Goal: Information Seeking & Learning: Check status

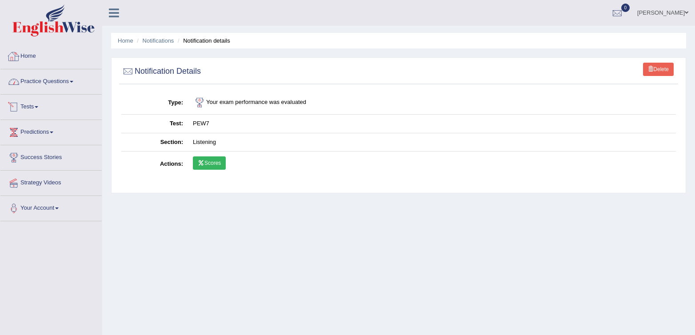
click at [49, 58] on link "Home" at bounding box center [50, 55] width 101 height 22
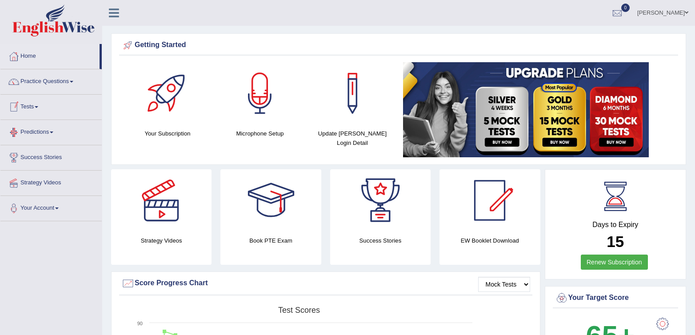
click at [13, 101] on div at bounding box center [13, 106] width 13 height 13
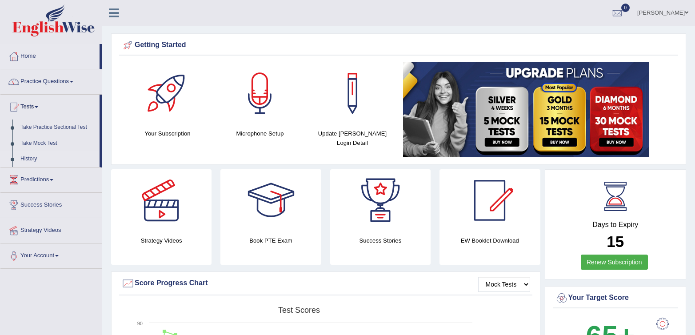
click at [12, 156] on li "History" at bounding box center [49, 159] width 99 height 16
click at [22, 157] on link "History" at bounding box center [57, 159] width 83 height 16
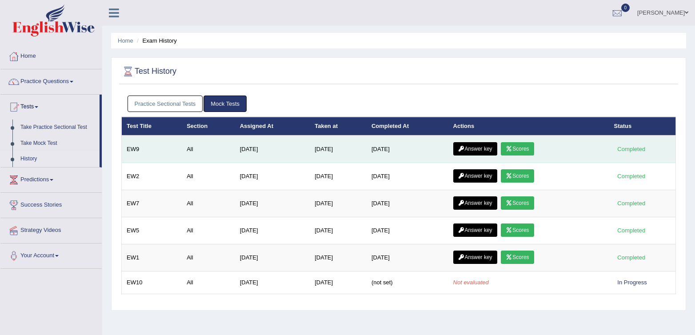
click at [464, 151] on icon at bounding box center [461, 148] width 7 height 5
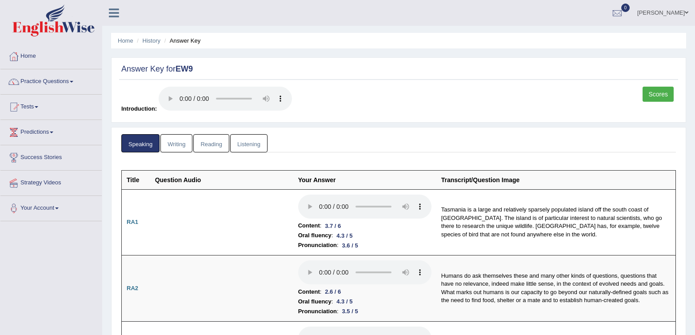
click at [664, 92] on link "Scores" at bounding box center [658, 94] width 31 height 15
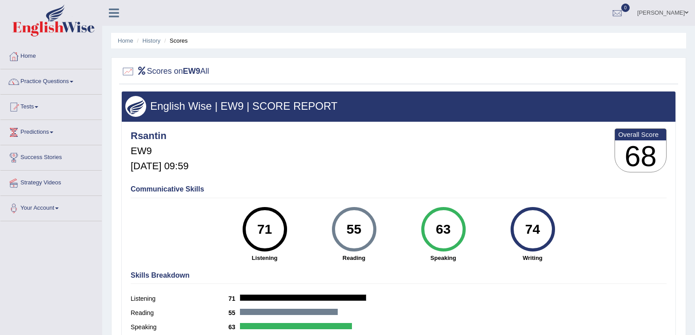
click at [487, 142] on div "Rsantin EW9 Sep 26, 2025, 09:59 Overall Score 68" at bounding box center [398, 152] width 540 height 53
click at [27, 60] on link "Home" at bounding box center [50, 55] width 101 height 22
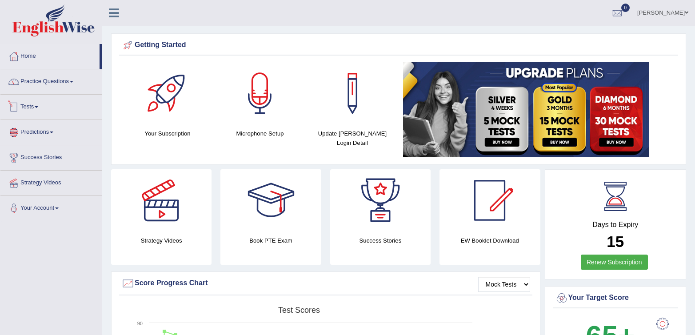
click at [27, 108] on link "Tests" at bounding box center [50, 106] width 101 height 22
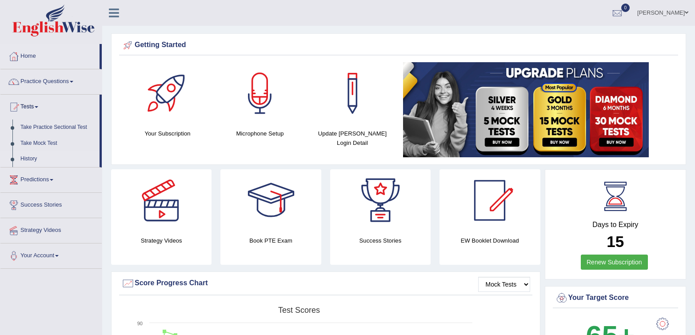
click at [31, 158] on link "History" at bounding box center [57, 159] width 83 height 16
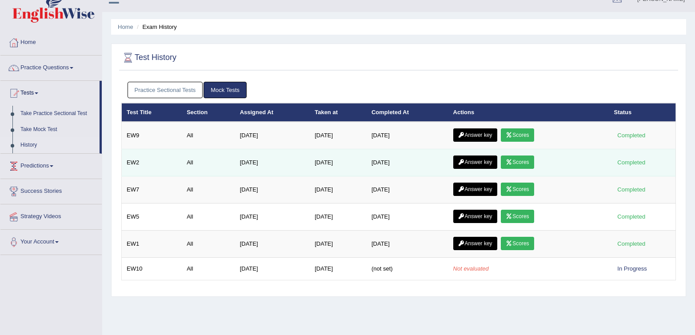
scroll to position [16, 0]
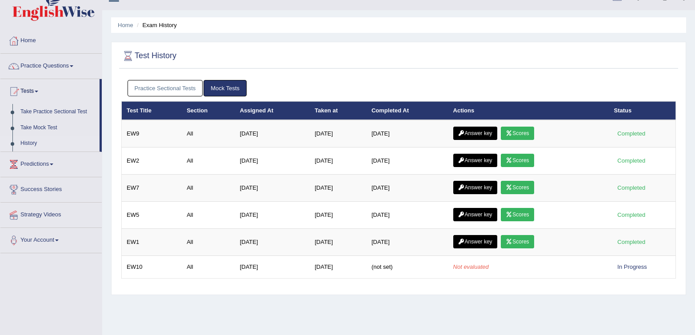
click at [187, 88] on link "Practice Sectional Tests" at bounding box center [166, 88] width 76 height 16
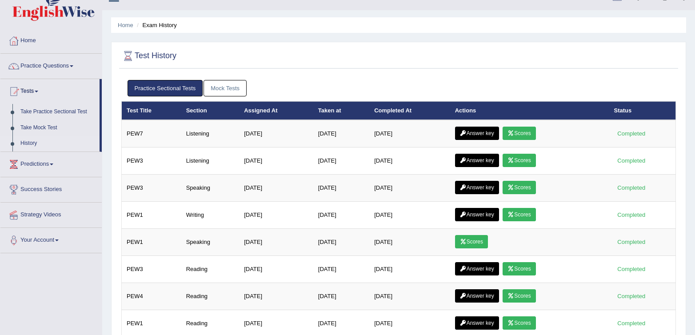
click at [224, 88] on link "Mock Tests" at bounding box center [225, 88] width 43 height 16
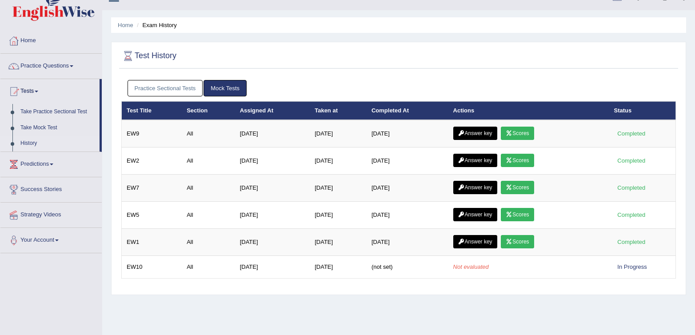
scroll to position [0, 0]
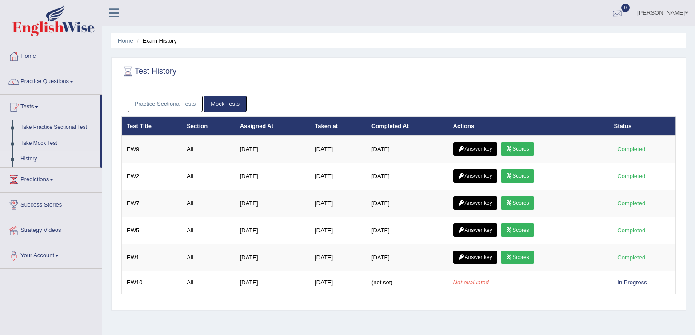
click at [624, 9] on div at bounding box center [617, 13] width 13 height 13
click at [588, 36] on link "See All Alerts" at bounding box center [563, 37] width 49 height 10
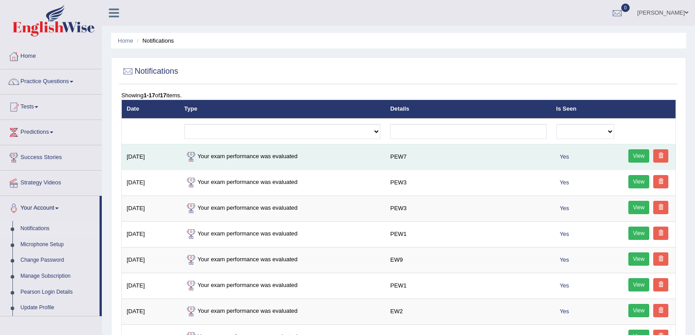
click at [639, 159] on link "View" at bounding box center [638, 155] width 21 height 13
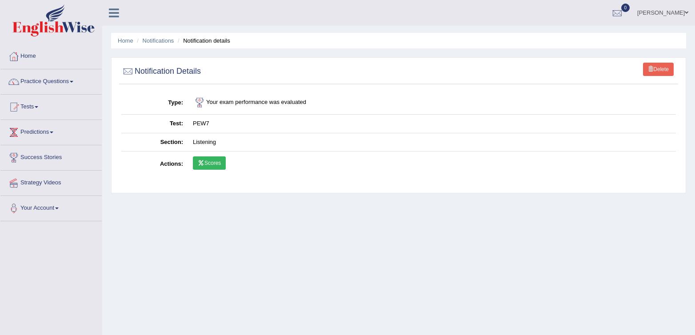
click at [219, 169] on link "Scores" at bounding box center [209, 162] width 33 height 13
click at [31, 110] on link "Tests" at bounding box center [50, 106] width 101 height 22
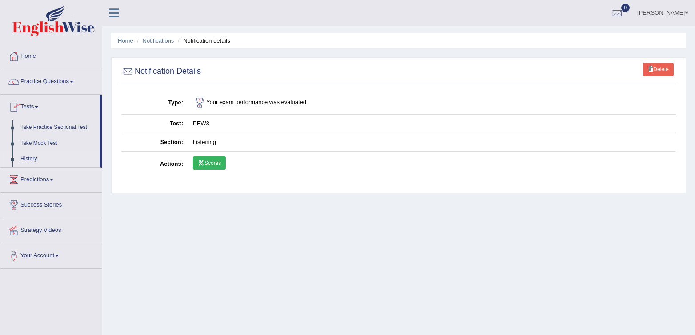
click at [40, 160] on link "History" at bounding box center [57, 159] width 83 height 16
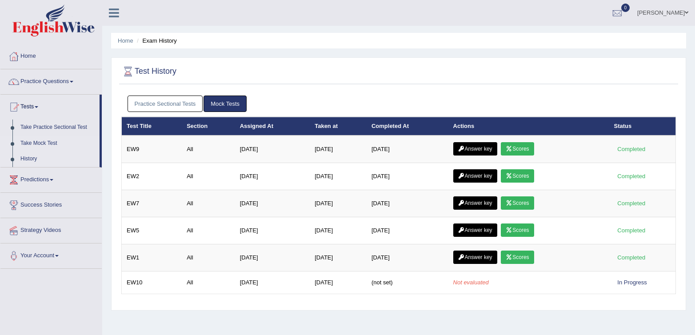
click at [52, 141] on link "Take Mock Test" at bounding box center [57, 144] width 83 height 16
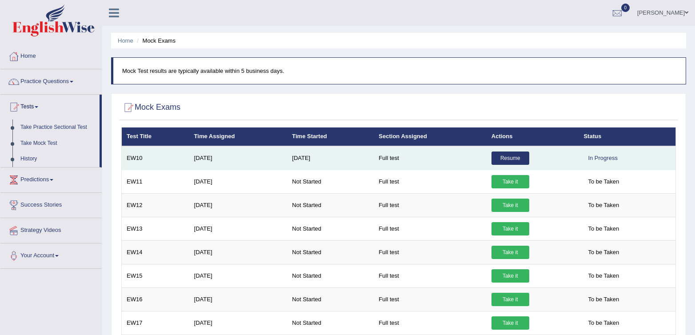
click at [506, 157] on link "Resume" at bounding box center [511, 158] width 38 height 13
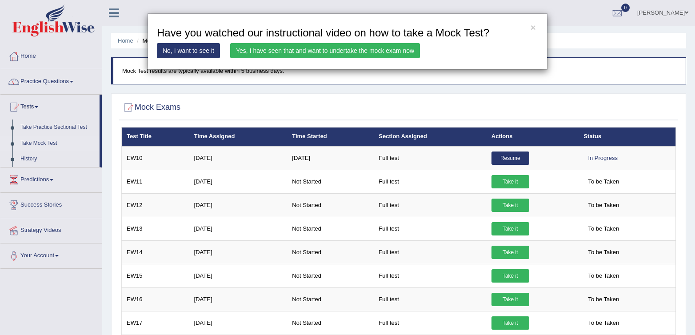
click at [324, 50] on link "Yes, I have seen that and want to undertake the mock exam now" at bounding box center [325, 50] width 190 height 15
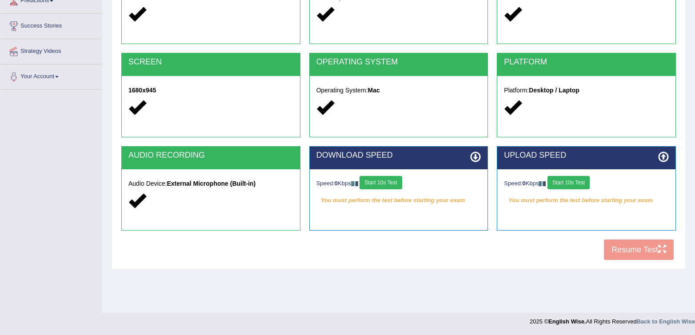
click at [392, 181] on button "Start 10s Test" at bounding box center [381, 182] width 42 height 13
click at [588, 182] on div "Speed: 0 Kbps Start 10s Test" at bounding box center [586, 184] width 165 height 16
click at [582, 182] on button "Start 10s Test" at bounding box center [569, 182] width 42 height 13
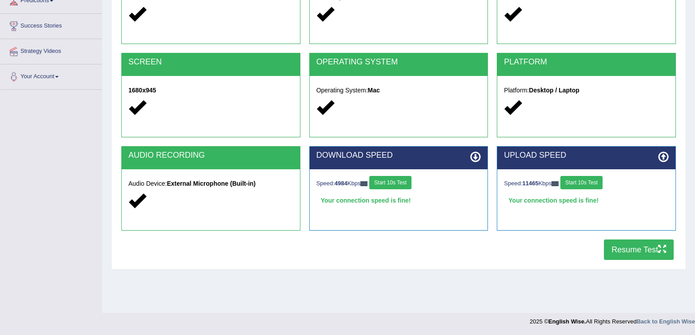
click at [651, 257] on button "Resume Test" at bounding box center [639, 250] width 70 height 20
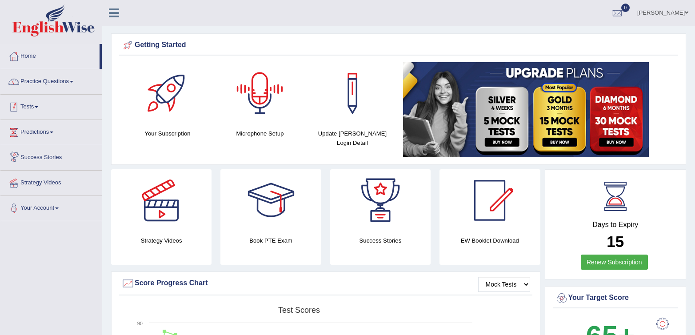
click at [42, 100] on link "Tests" at bounding box center [50, 106] width 101 height 22
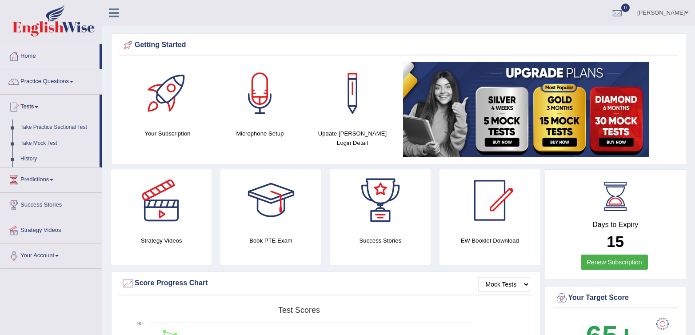
click at [41, 158] on link "History" at bounding box center [57, 159] width 83 height 16
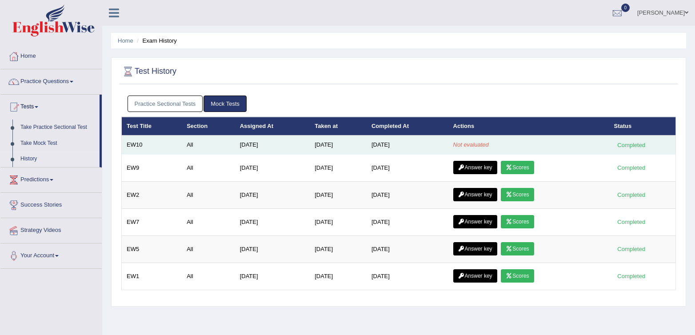
click at [461, 146] on em "Not evaluated" at bounding box center [471, 144] width 36 height 7
click at [312, 143] on td "[DATE]" at bounding box center [338, 145] width 57 height 19
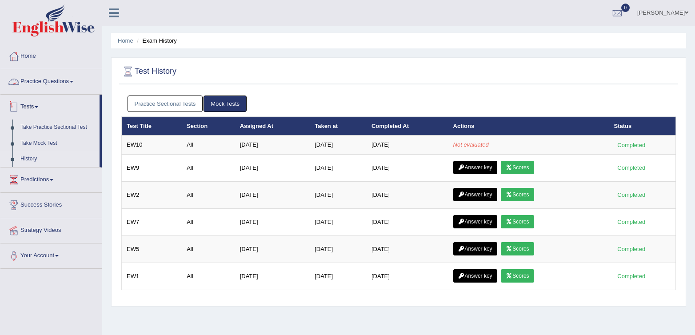
click at [31, 104] on link "Tests" at bounding box center [49, 106] width 99 height 22
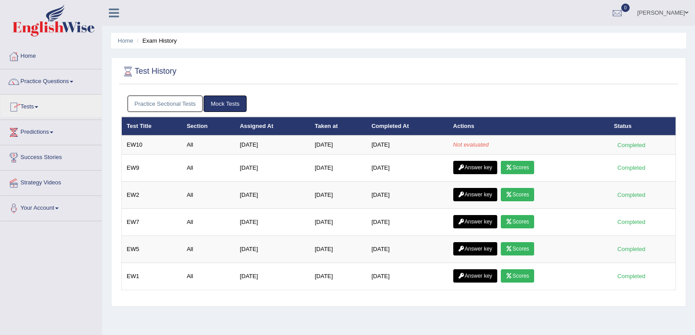
click at [32, 78] on link "Practice Questions" at bounding box center [50, 80] width 101 height 22
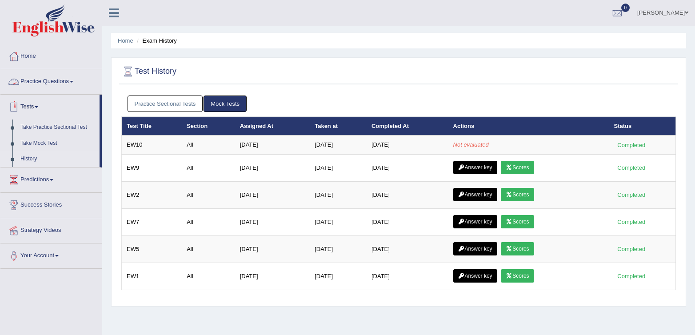
click at [196, 104] on link "Practice Sectional Tests" at bounding box center [166, 104] width 76 height 16
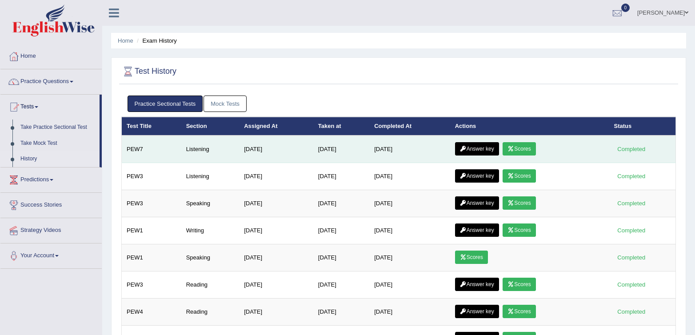
click at [473, 151] on link "Answer key" at bounding box center [477, 148] width 44 height 13
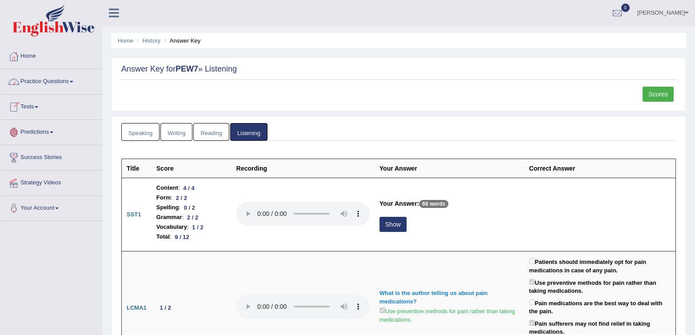
click at [23, 106] on link "Tests" at bounding box center [50, 106] width 101 height 22
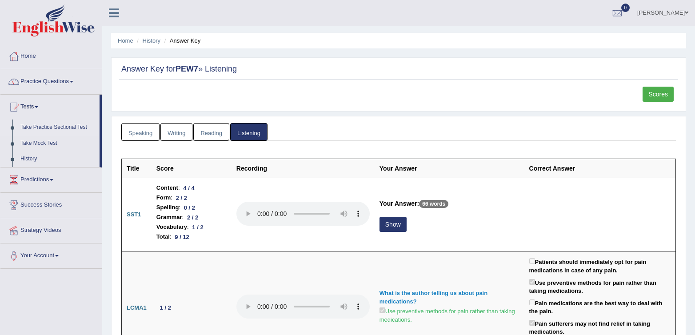
click at [47, 127] on link "Take Practice Sectional Test" at bounding box center [57, 128] width 83 height 16
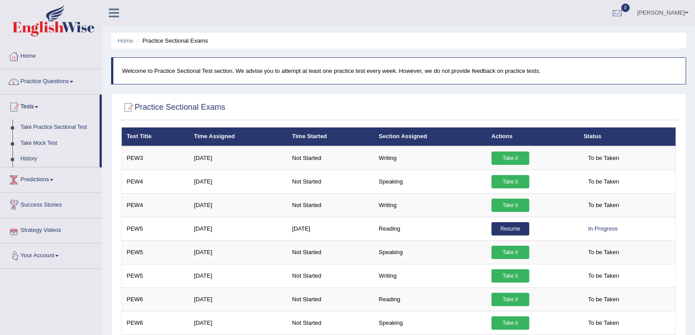
click at [29, 145] on link "Take Mock Test" at bounding box center [57, 144] width 83 height 16
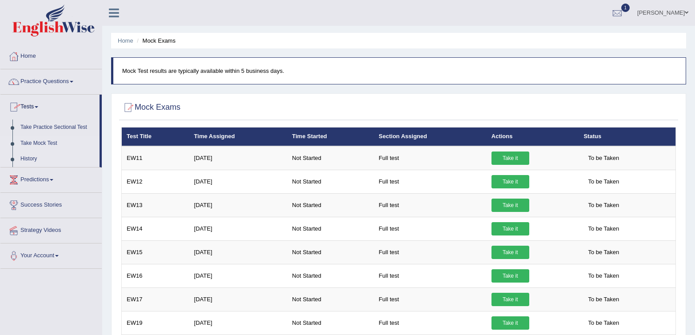
click at [32, 158] on link "History" at bounding box center [57, 159] width 83 height 16
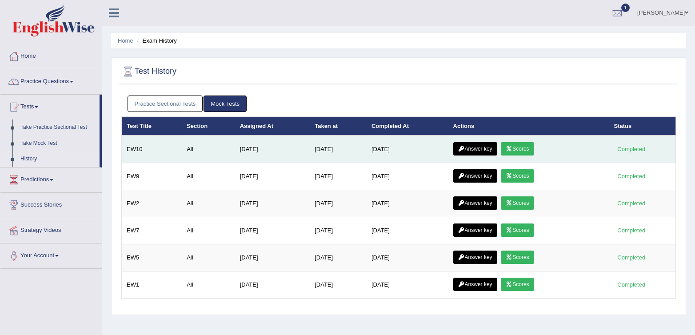
click at [534, 149] on link "Scores" at bounding box center [517, 148] width 33 height 13
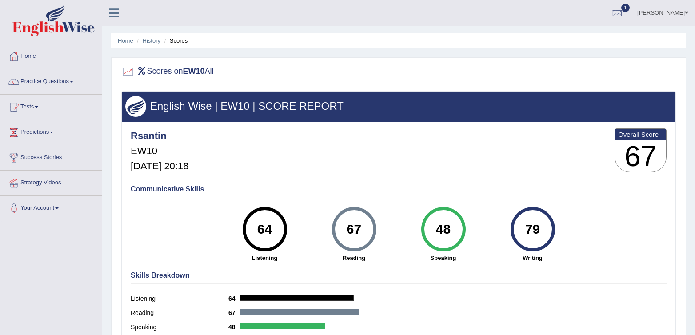
click at [510, 168] on div "Rsantin EW10 Oct 1, 2025, 20:18 Overall Score 67" at bounding box center [398, 152] width 540 height 53
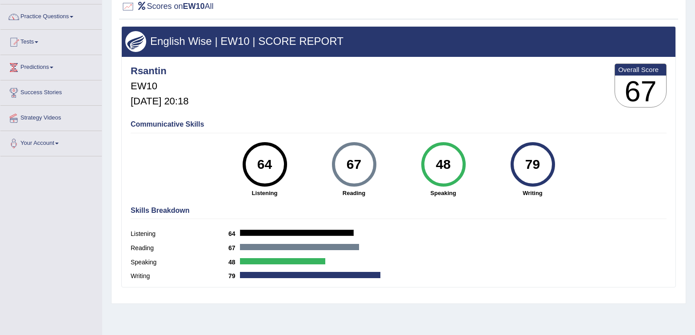
scroll to position [68, 0]
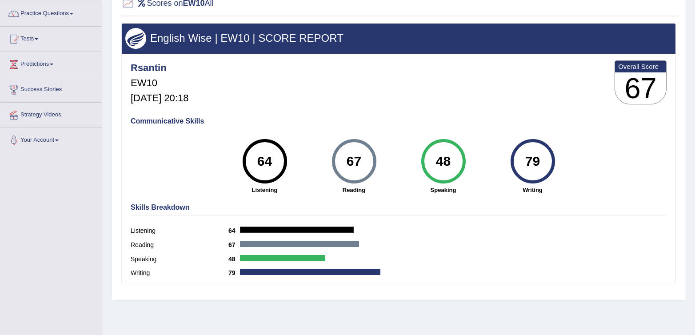
click at [425, 159] on div "48" at bounding box center [443, 161] width 44 height 44
click at [452, 155] on div "48" at bounding box center [443, 161] width 32 height 37
click at [394, 95] on div "Rsantin EW10 Oct 1, 2025, 20:18 Overall Score 67" at bounding box center [398, 84] width 540 height 53
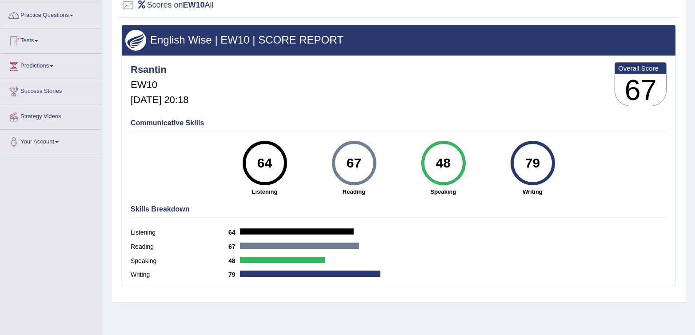
scroll to position [71, 0]
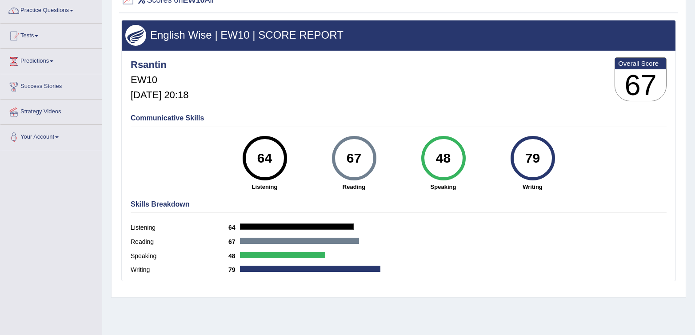
click at [314, 129] on div "Communicative Skills 64 Listening 67 Reading 48 Speaking 79 Writing" at bounding box center [398, 152] width 540 height 84
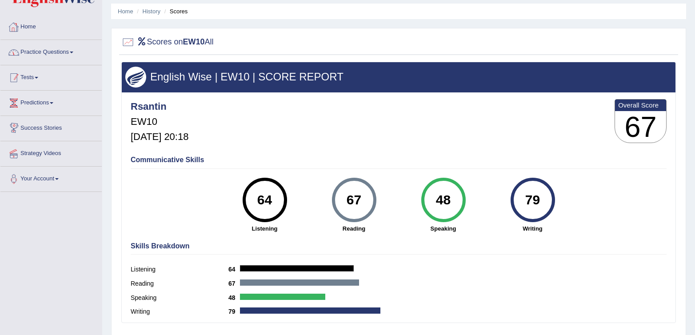
scroll to position [0, 0]
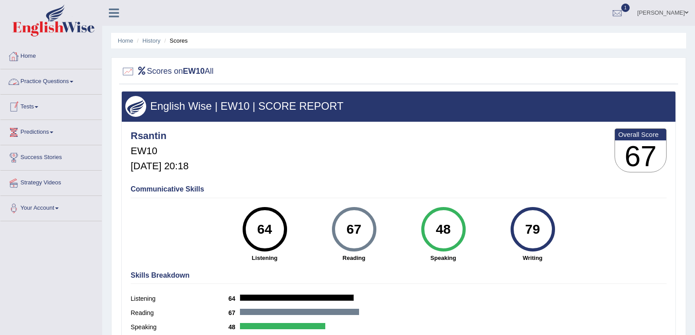
click at [42, 105] on link "Tests" at bounding box center [50, 106] width 101 height 22
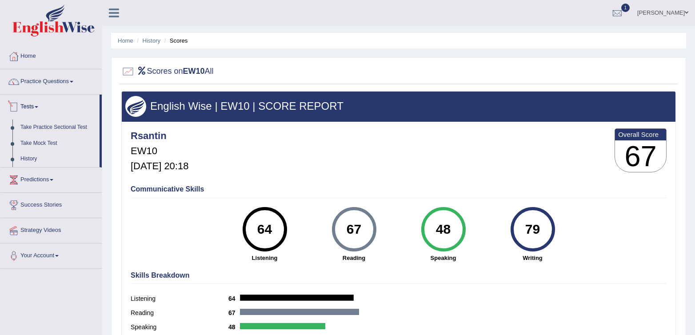
click at [63, 145] on link "Take Mock Test" at bounding box center [57, 144] width 83 height 16
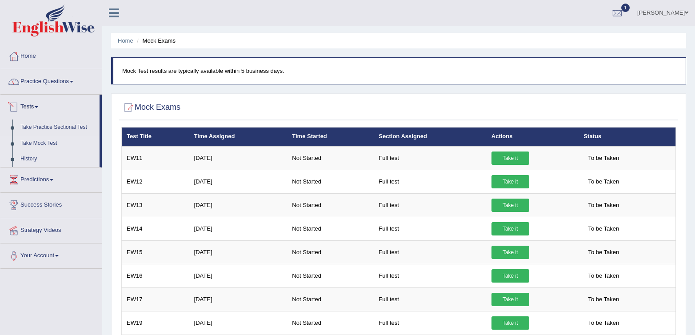
click at [23, 160] on link "History" at bounding box center [57, 159] width 83 height 16
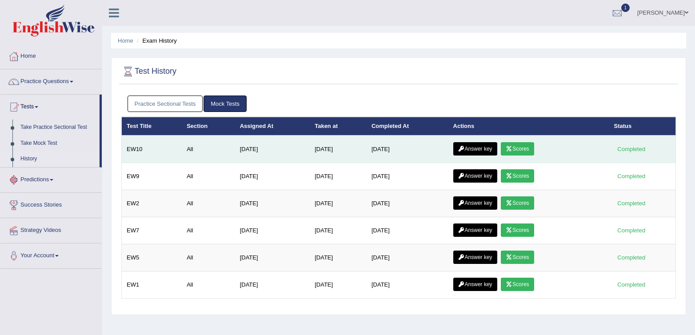
click at [489, 150] on link "Answer key" at bounding box center [475, 148] width 44 height 13
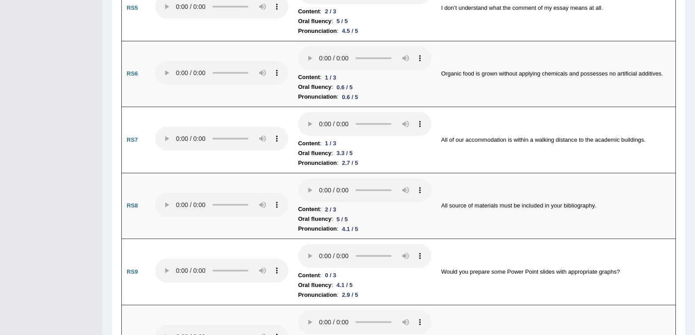
scroll to position [876, 0]
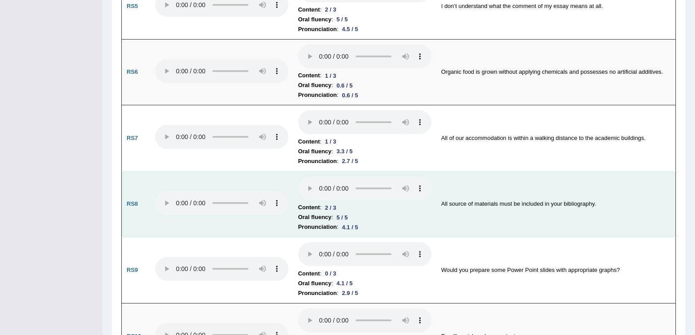
click at [544, 215] on td "All source of materials must be included in your bibliography." at bounding box center [556, 204] width 240 height 66
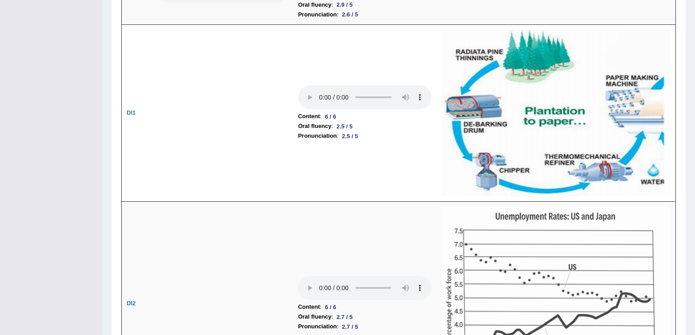
scroll to position [1257, 0]
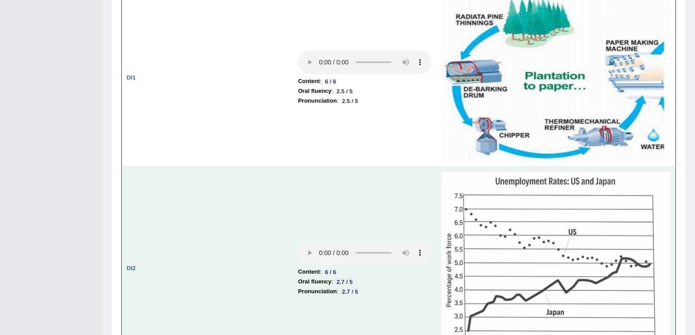
click at [271, 167] on td at bounding box center [221, 269] width 143 height 204
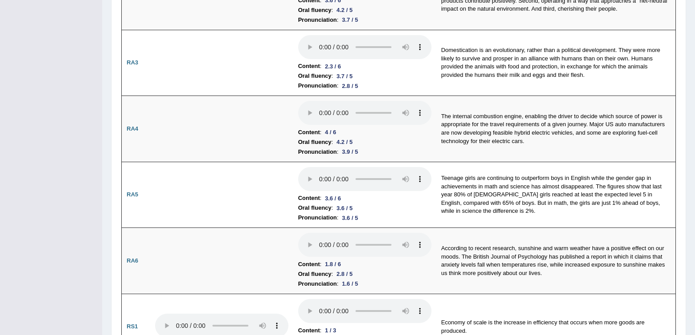
scroll to position [0, 0]
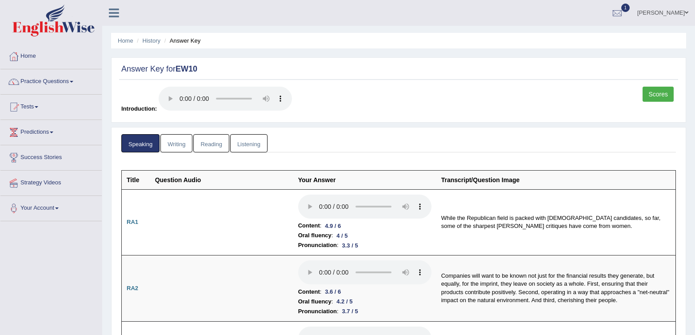
click at [185, 150] on link "Writing" at bounding box center [176, 143] width 32 height 18
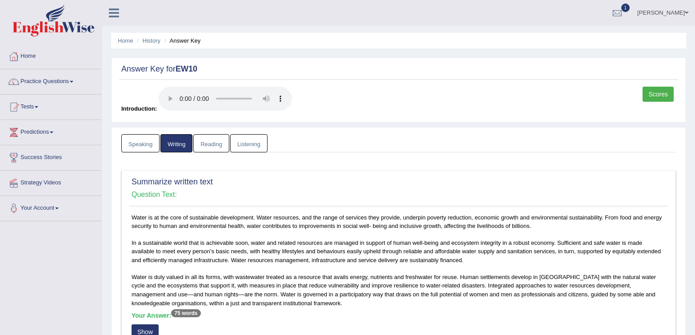
click at [216, 148] on link "Reading" at bounding box center [211, 143] width 36 height 18
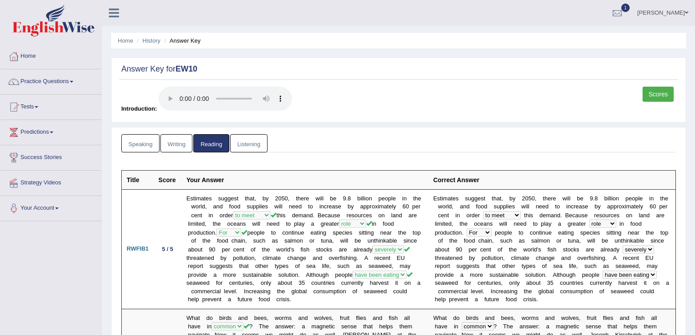
click at [253, 150] on link "Listening" at bounding box center [248, 143] width 37 height 18
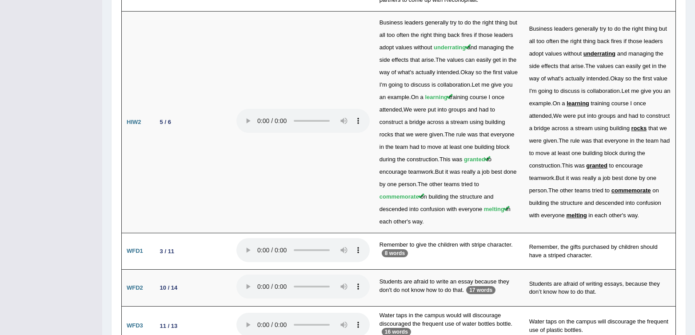
scroll to position [1626, 0]
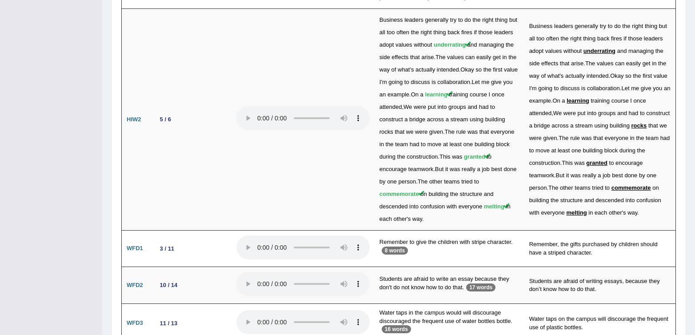
click at [245, 181] on td at bounding box center [303, 119] width 143 height 222
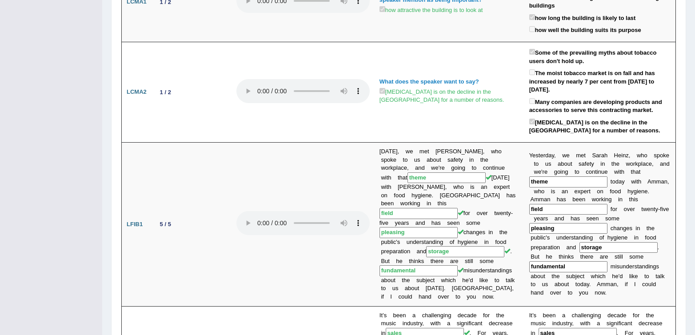
scroll to position [0, 0]
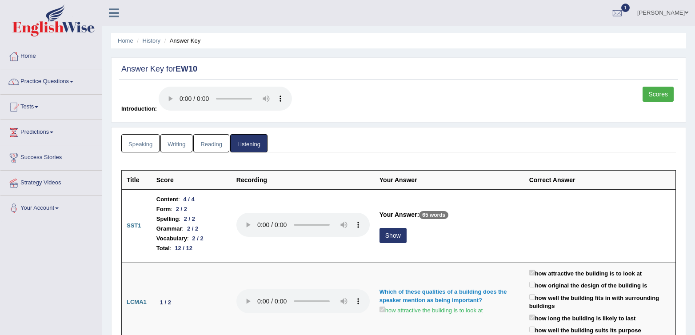
click at [127, 148] on link "Speaking" at bounding box center [140, 143] width 38 height 18
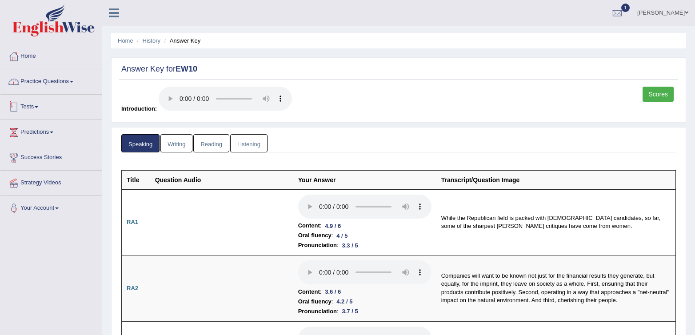
click at [27, 80] on link "Practice Questions" at bounding box center [50, 80] width 101 height 22
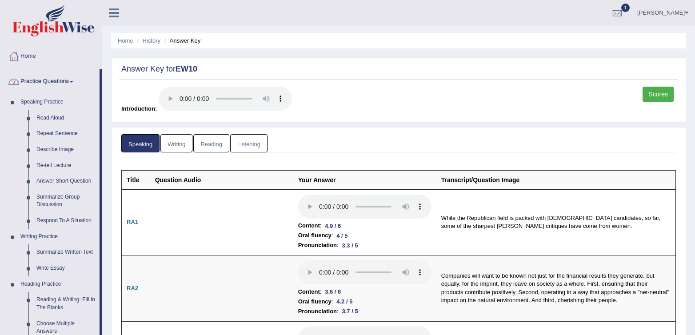
click at [346, 91] on div "Scores Introduction:" at bounding box center [398, 102] width 559 height 31
